Goal: Information Seeking & Learning: Learn about a topic

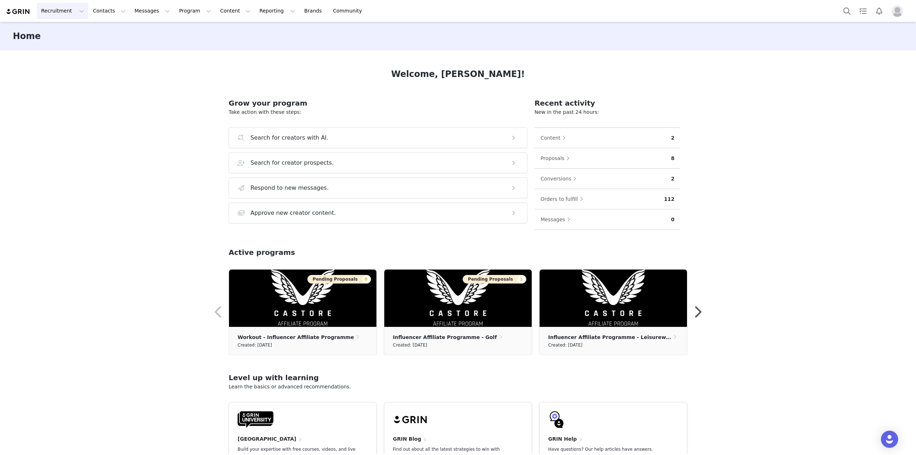
click at [56, 13] on button "Recruitment Recruitment" at bounding box center [63, 11] width 52 height 16
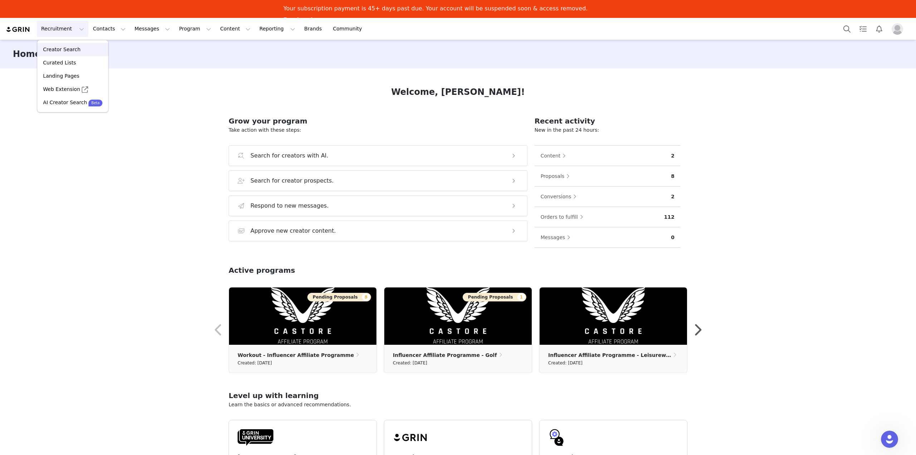
click at [62, 53] on p "Creator Search" at bounding box center [62, 50] width 38 height 8
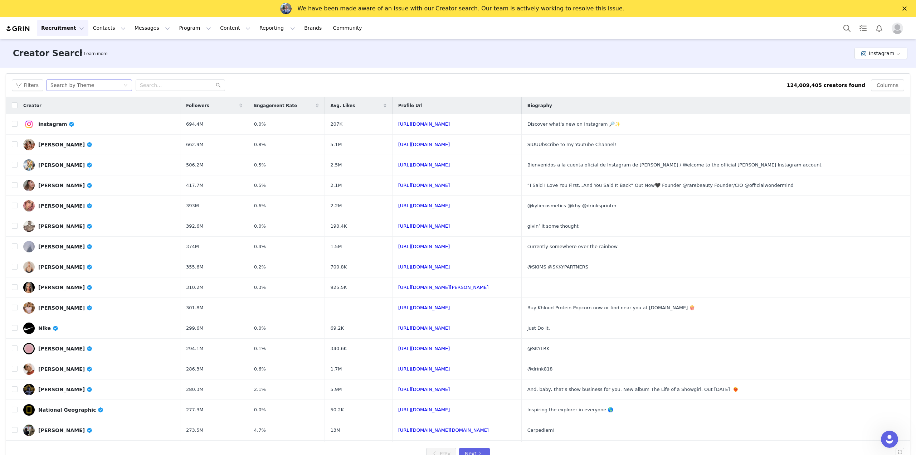
click at [66, 84] on div "Search by Theme" at bounding box center [72, 85] width 44 height 11
click at [94, 122] on li "Search by Creator Look-alike" at bounding box center [88, 122] width 89 height 11
click at [157, 88] on input "text" at bounding box center [180, 84] width 89 height 11
paste input "maxbrownyo"
type input "maxbrownyo"
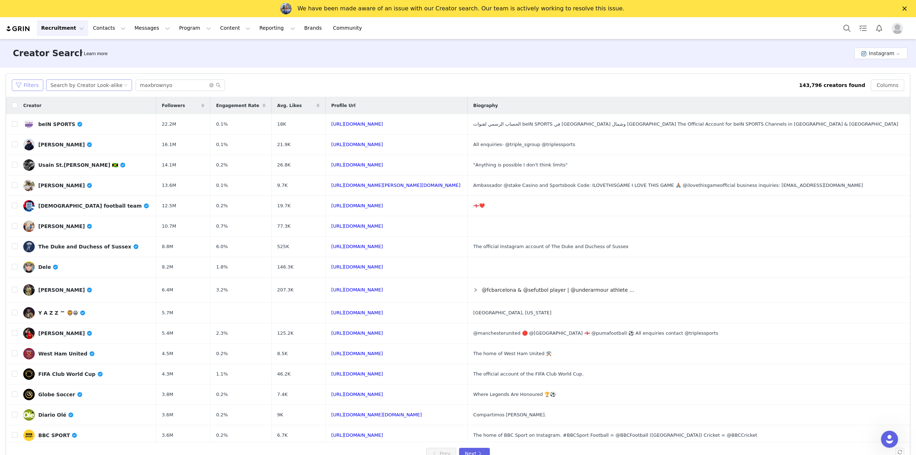
click at [26, 82] on button "Filters" at bounding box center [27, 84] width 31 height 11
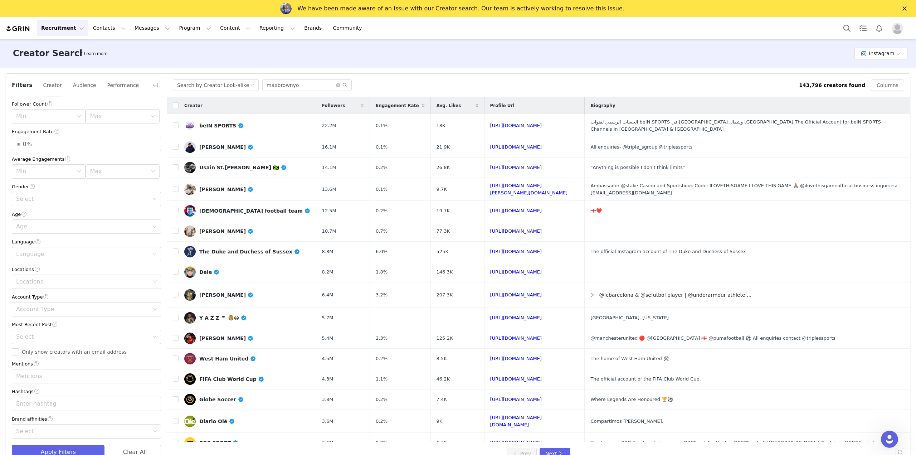
scroll to position [57, 0]
click at [41, 277] on div "Locations" at bounding box center [83, 276] width 134 height 7
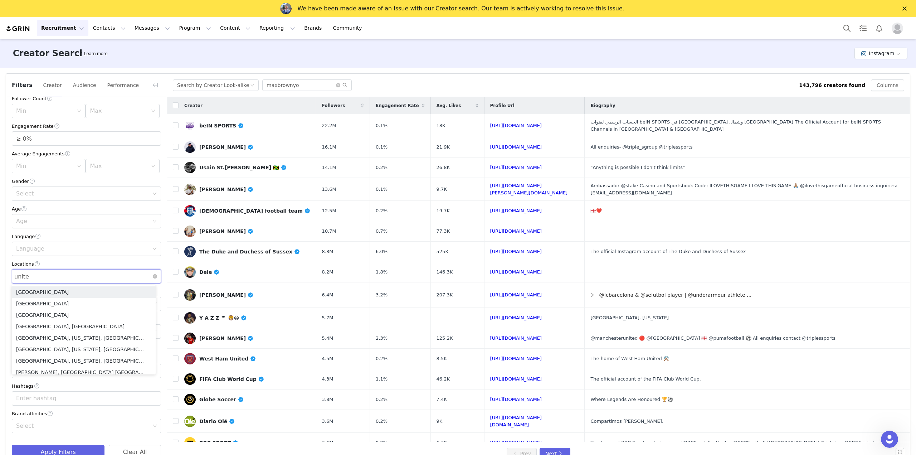
type input "united"
click at [48, 292] on li "[GEOGRAPHIC_DATA]" at bounding box center [84, 291] width 144 height 11
click at [119, 259] on div "Current Creators Hide creators in my CRM Bio Phrase Follower Count Min Max Enga…" at bounding box center [86, 240] width 161 height 398
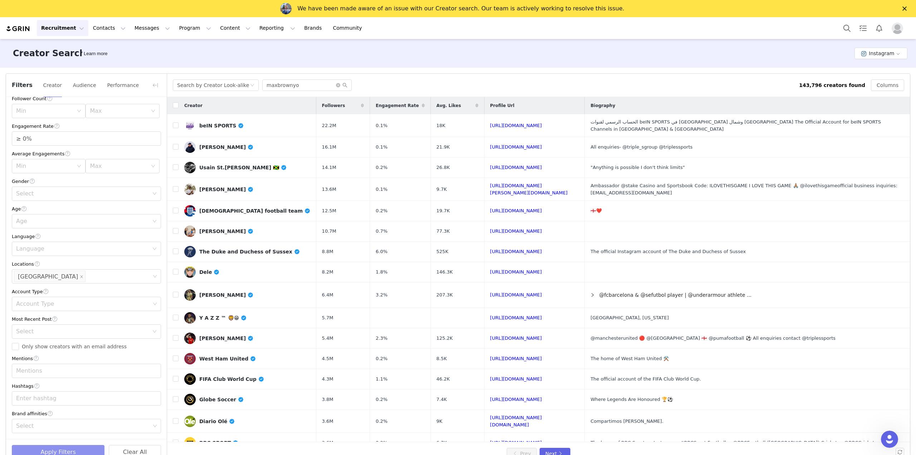
click at [58, 448] on button "Apply Filters" at bounding box center [58, 452] width 93 height 14
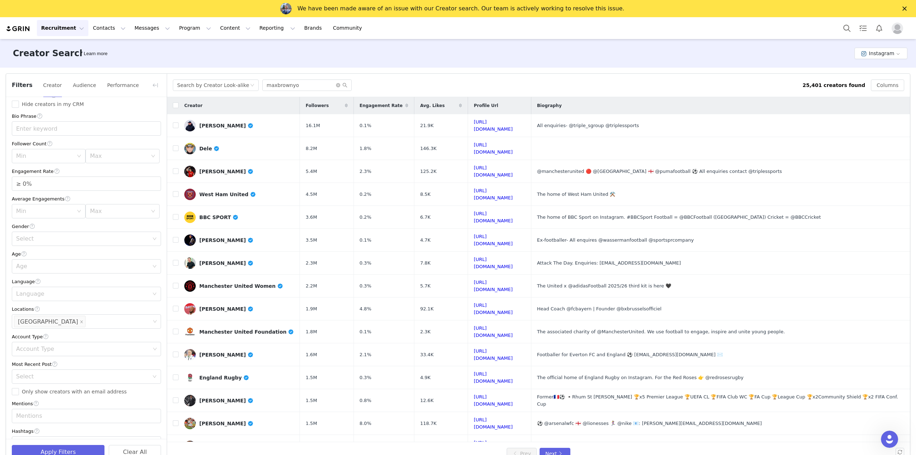
scroll to position [0, 0]
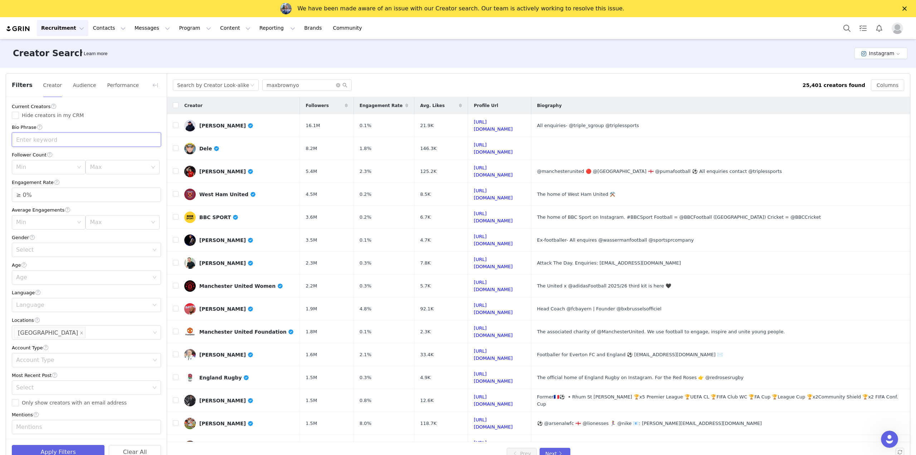
click at [48, 145] on input "text" at bounding box center [86, 139] width 149 height 14
click at [40, 141] on input "text" at bounding box center [86, 139] width 149 height 14
type input "rugby"
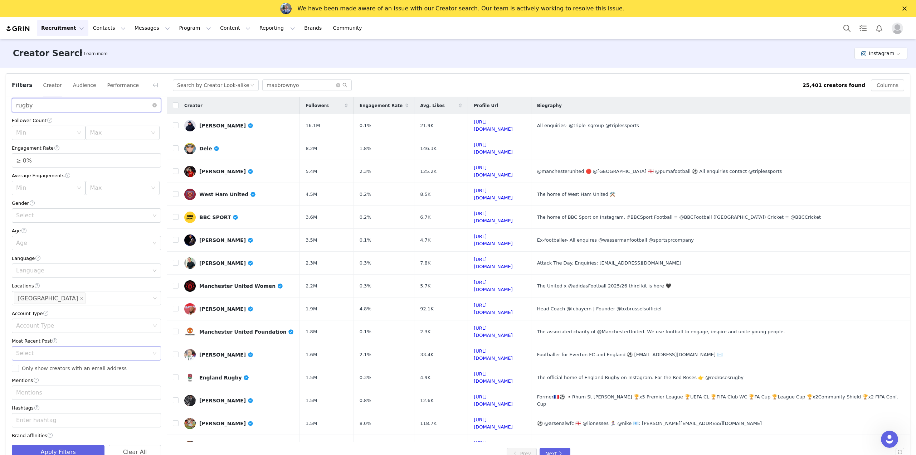
scroll to position [57, 0]
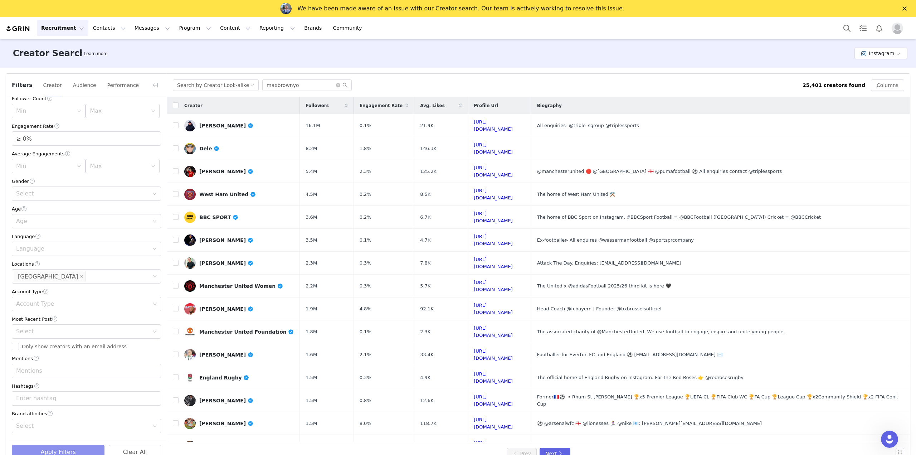
click at [72, 449] on button "Apply Filters" at bounding box center [58, 452] width 93 height 14
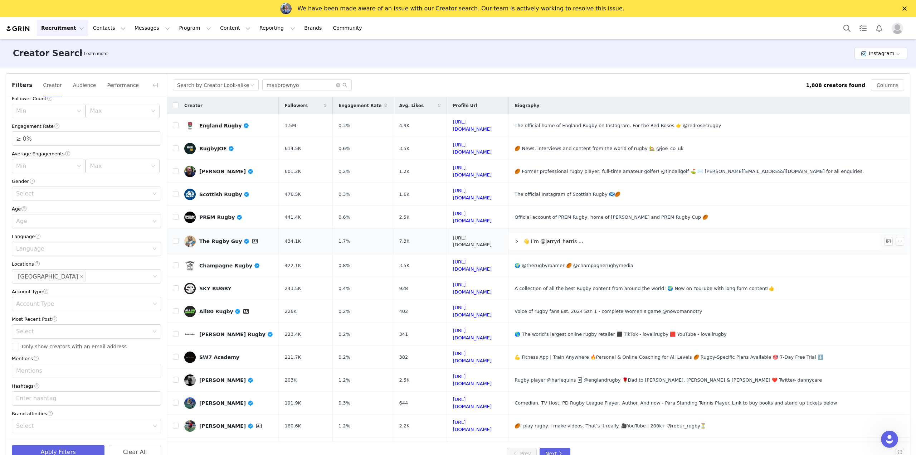
click at [456, 235] on link "[URL][DOMAIN_NAME]" at bounding box center [472, 241] width 39 height 13
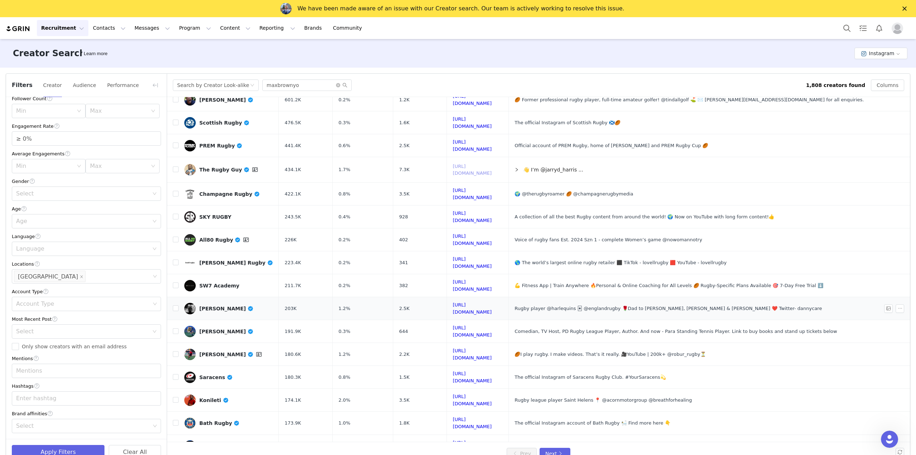
scroll to position [82, 0]
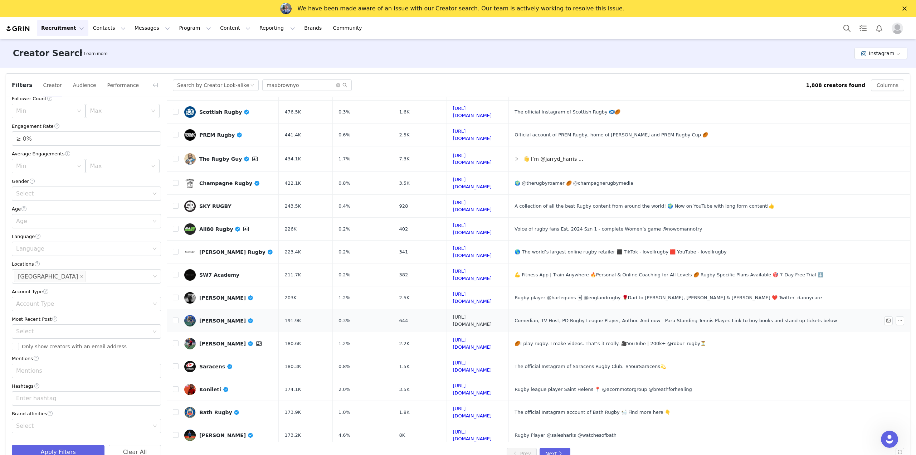
click at [492, 314] on link "[URL][DOMAIN_NAME]" at bounding box center [472, 320] width 39 height 13
click at [454, 383] on link "[URL][DOMAIN_NAME]" at bounding box center [472, 389] width 39 height 13
click at [465, 447] on td "[URL][DOMAIN_NAME]" at bounding box center [478, 458] width 62 height 23
click at [467, 452] on link "[URL][DOMAIN_NAME]" at bounding box center [472, 458] width 39 height 13
click at [453, 452] on link "[URL][DOMAIN_NAME]" at bounding box center [472, 458] width 39 height 13
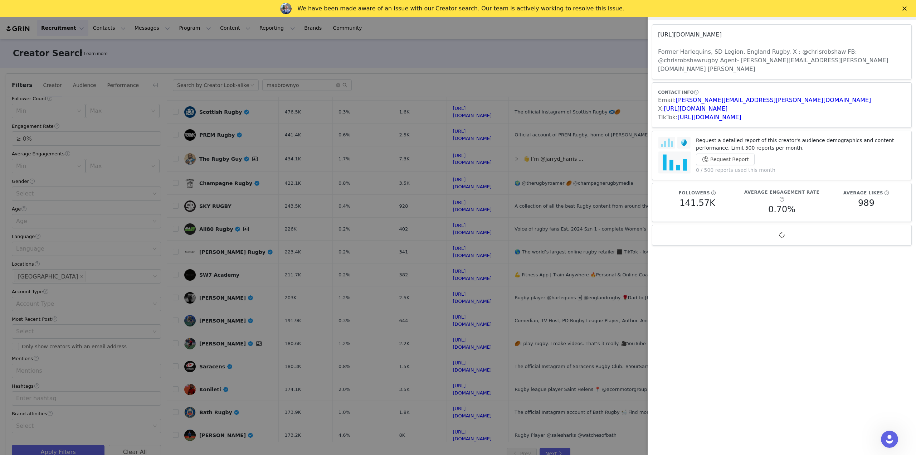
click at [718, 35] on link "[URL][DOMAIN_NAME]" at bounding box center [690, 34] width 64 height 7
click at [433, 179] on div at bounding box center [458, 227] width 916 height 455
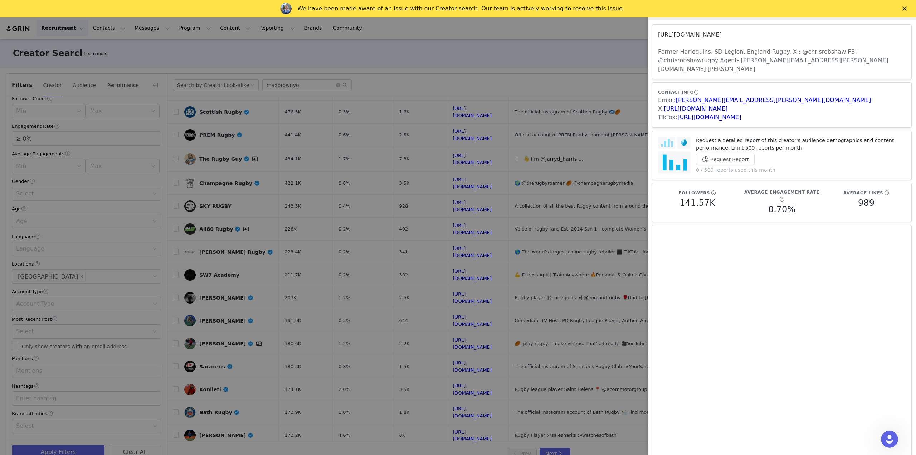
click at [722, 34] on link "[URL][DOMAIN_NAME]" at bounding box center [690, 34] width 64 height 7
click at [359, 224] on div at bounding box center [458, 227] width 916 height 455
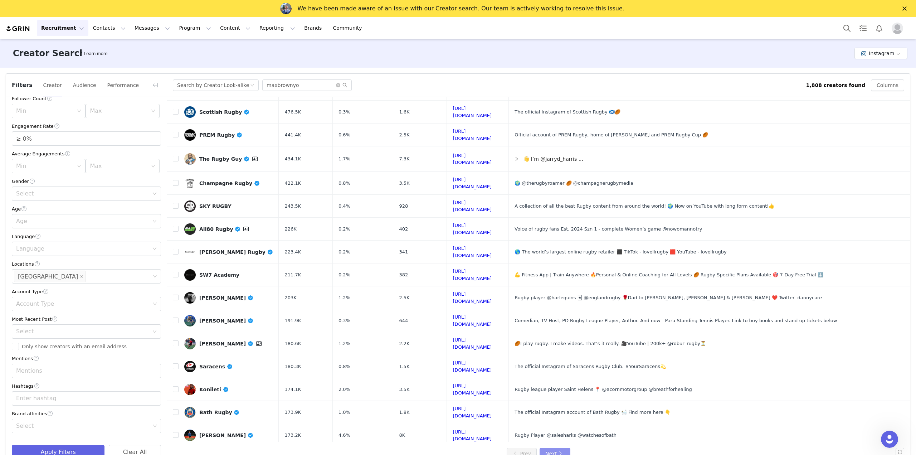
click at [560, 449] on button "Next" at bounding box center [555, 453] width 31 height 11
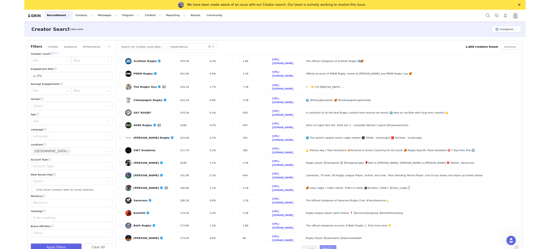
scroll to position [0, 0]
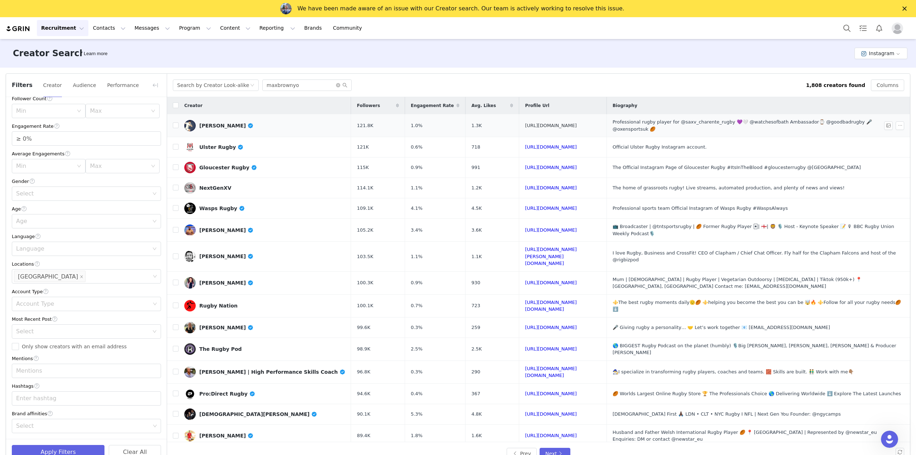
click at [531, 126] on link "[URL][DOMAIN_NAME]" at bounding box center [551, 125] width 52 height 5
click at [525, 247] on link "[URL][DOMAIN_NAME][PERSON_NAME][DOMAIN_NAME]" at bounding box center [551, 256] width 52 height 19
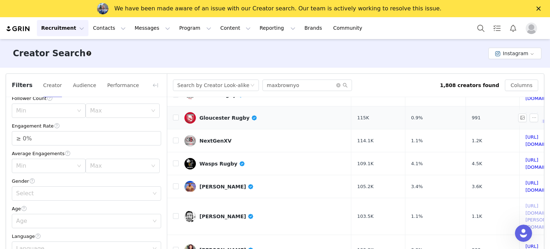
scroll to position [74, 0]
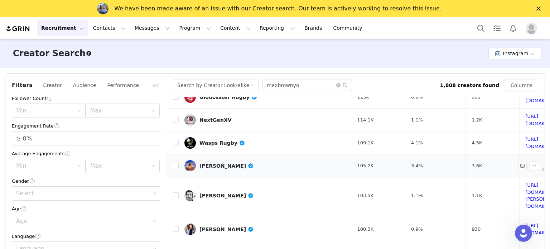
click at [525, 163] on link "[URL][DOMAIN_NAME]" at bounding box center [544, 165] width 39 height 13
